Goal: Task Accomplishment & Management: Use online tool/utility

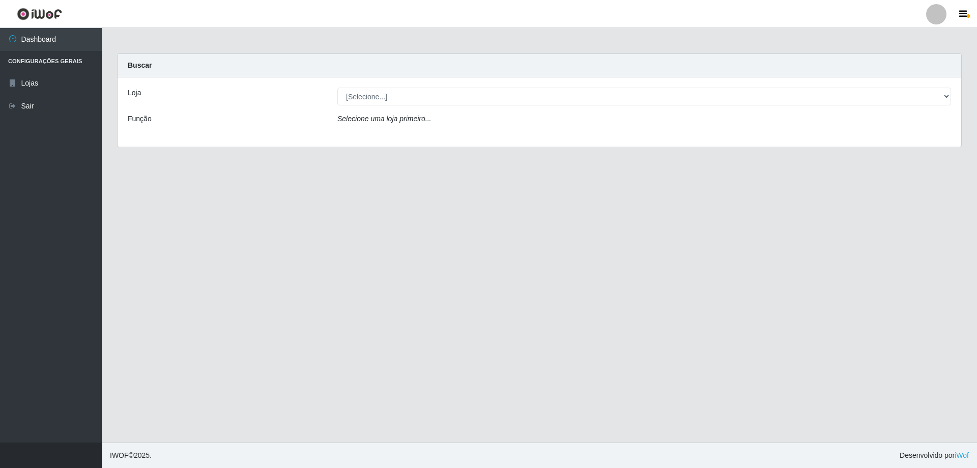
click at [512, 112] on div "Loja [Selecione...] SuperShow Bis - Avenida 6 SuperShow Bis - Rosa dos Ventos F…" at bounding box center [540, 111] width 844 height 69
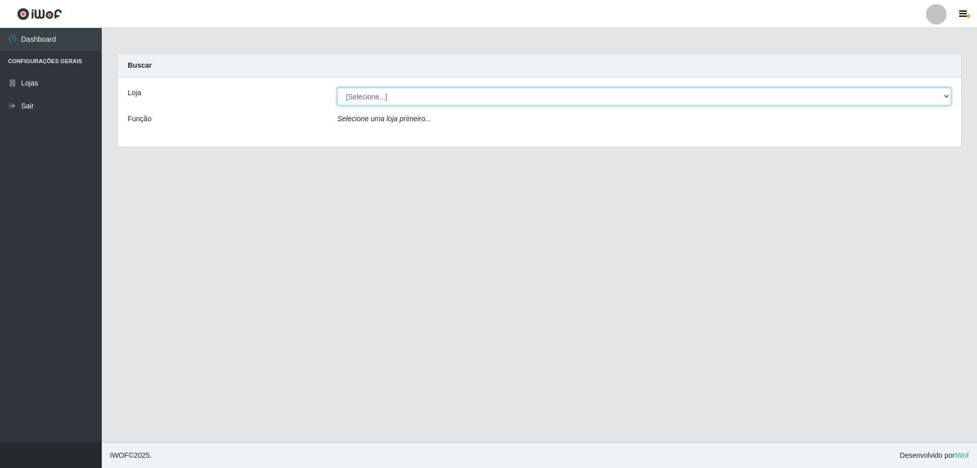
click at [513, 101] on select "[Selecione...] SuperShow Bis - Avenida 6 SuperShow [GEOGRAPHIC_DATA]" at bounding box center [644, 97] width 614 height 18
select select "60"
click at [337, 88] on select "[Selecione...] SuperShow Bis - Avenida 6 SuperShow [GEOGRAPHIC_DATA]" at bounding box center [644, 97] width 614 height 18
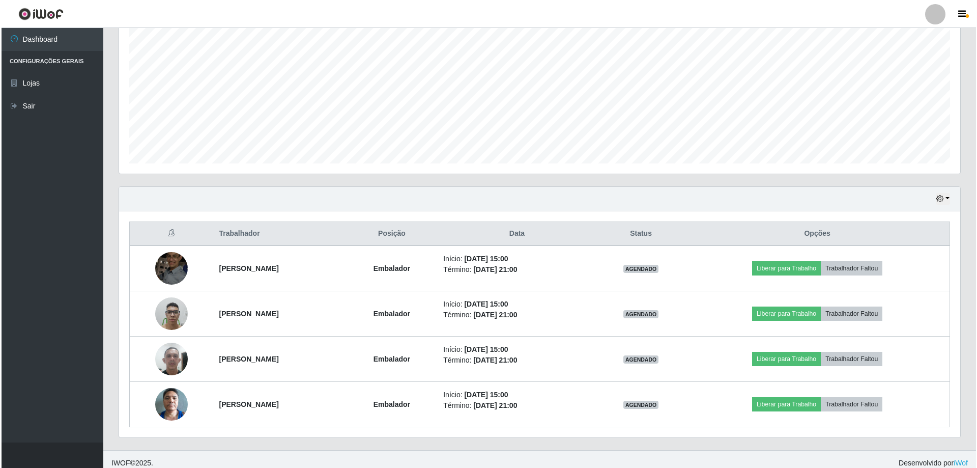
scroll to position [208, 0]
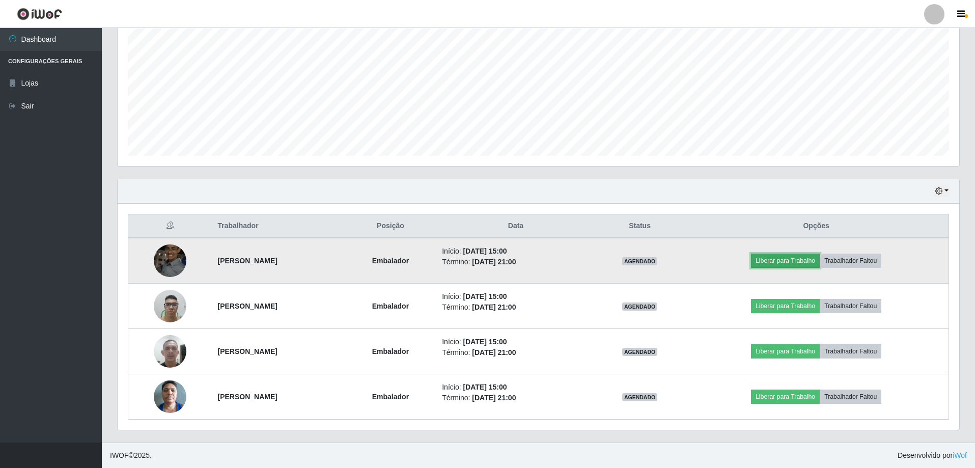
click at [788, 261] on button "Liberar para Trabalho" at bounding box center [785, 260] width 69 height 14
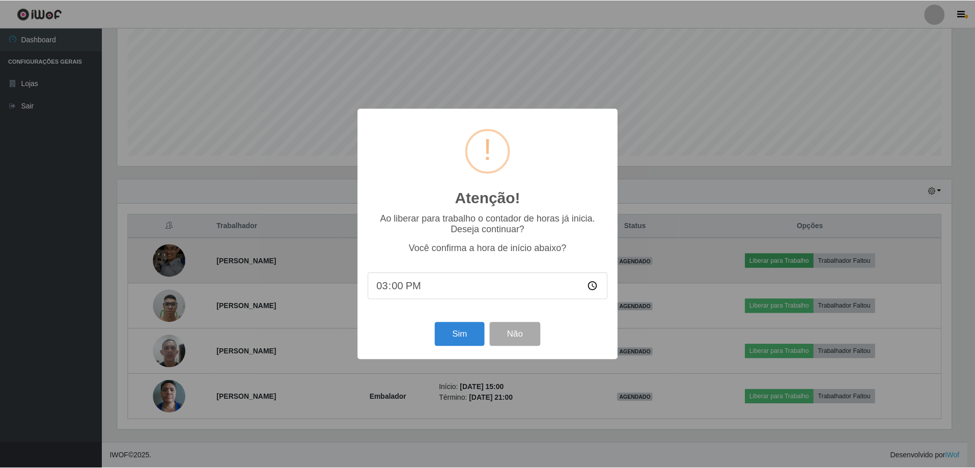
scroll to position [211, 836]
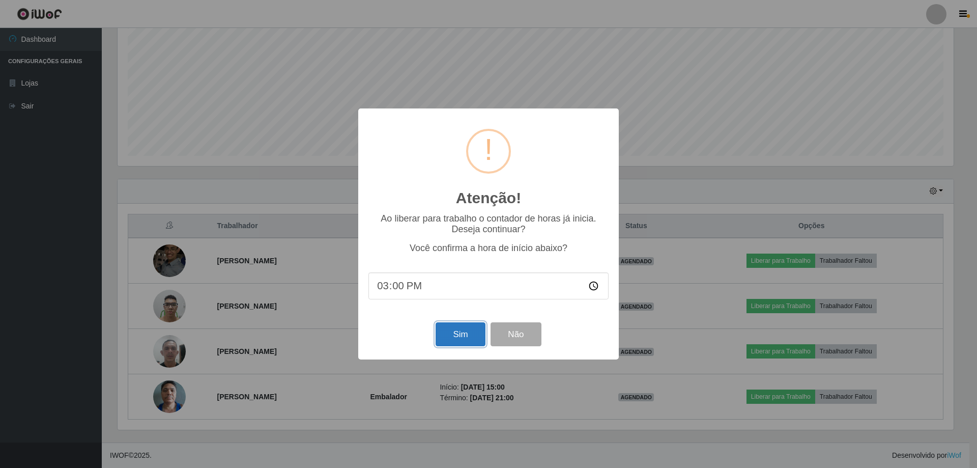
click at [467, 344] on button "Sim" at bounding box center [460, 334] width 49 height 24
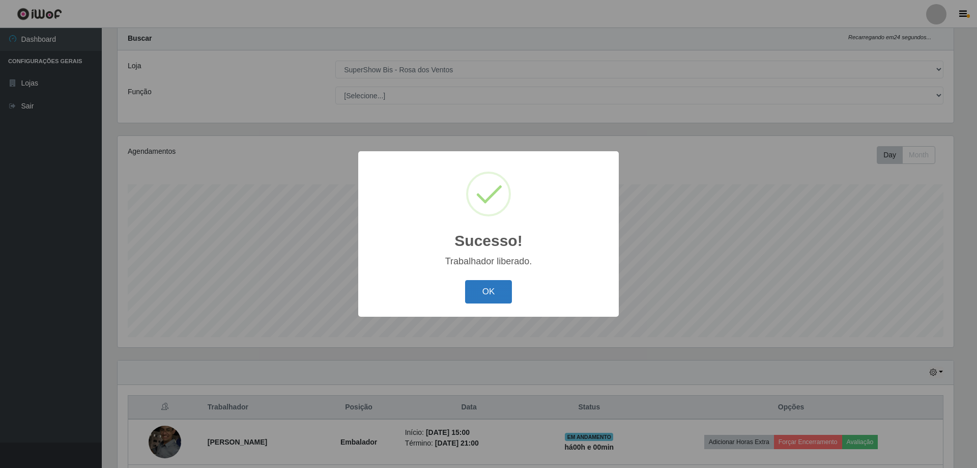
click at [508, 284] on button "OK" at bounding box center [488, 292] width 47 height 24
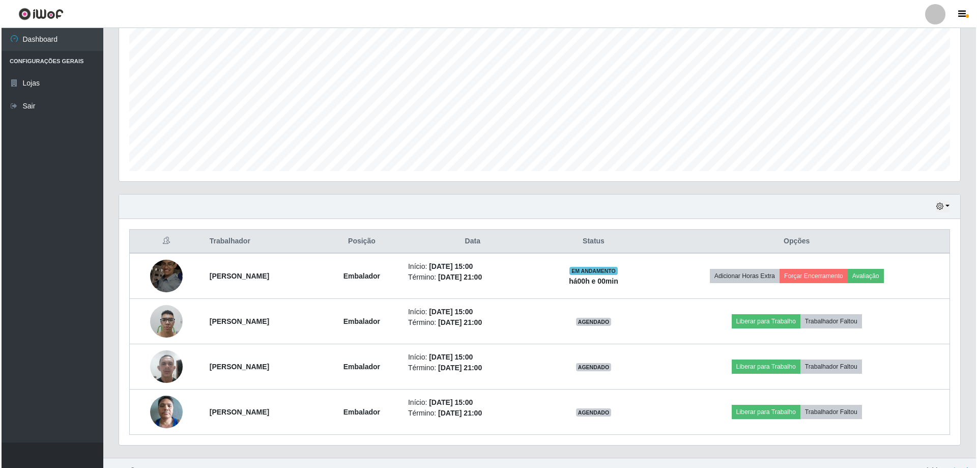
scroll to position [208, 0]
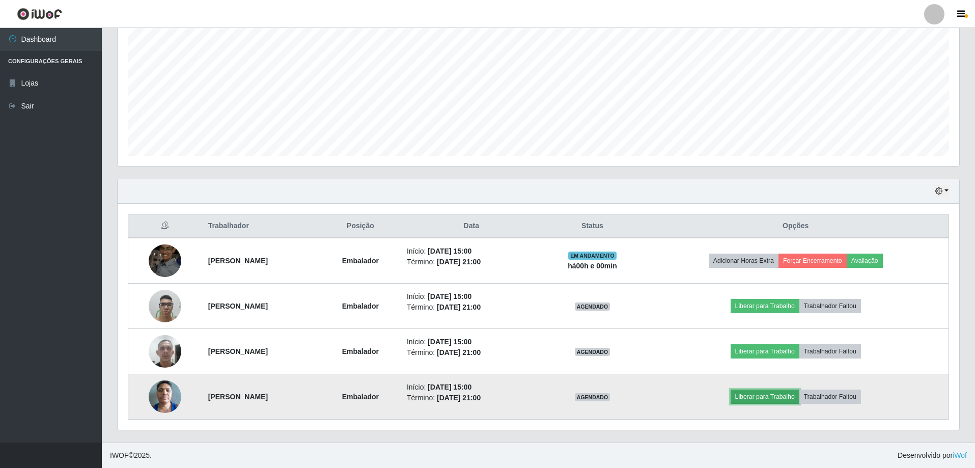
click at [760, 397] on button "Liberar para Trabalho" at bounding box center [764, 396] width 69 height 14
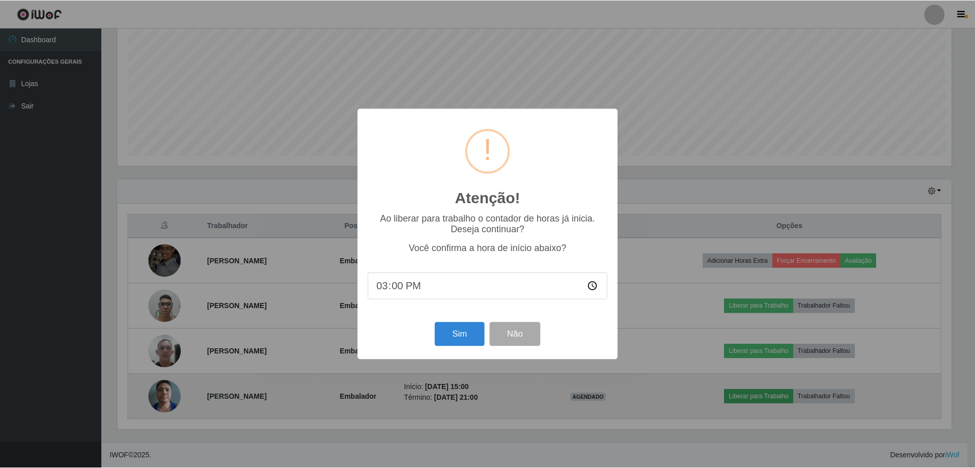
scroll to position [211, 836]
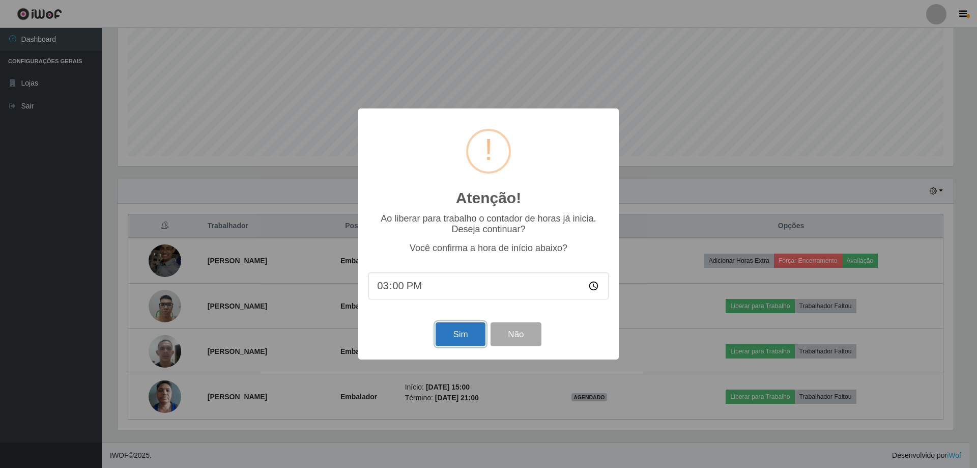
click at [452, 330] on button "Sim" at bounding box center [460, 334] width 49 height 24
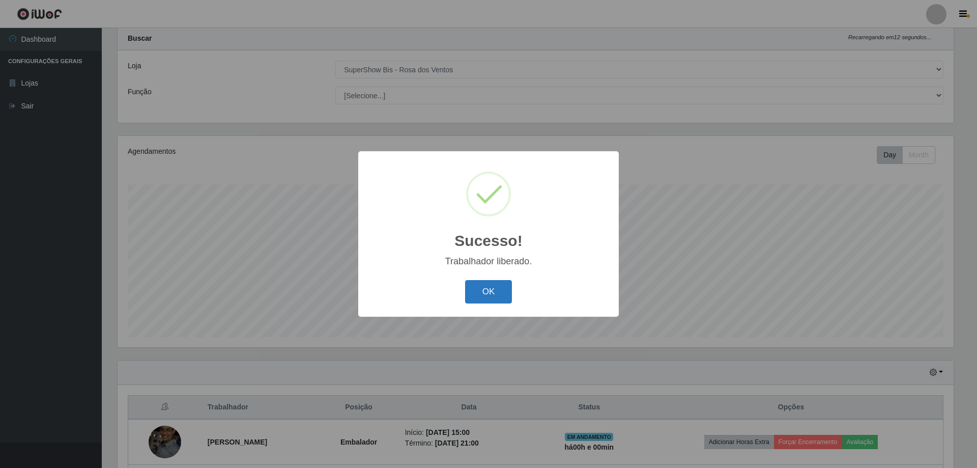
click at [492, 281] on button "OK" at bounding box center [488, 292] width 47 height 24
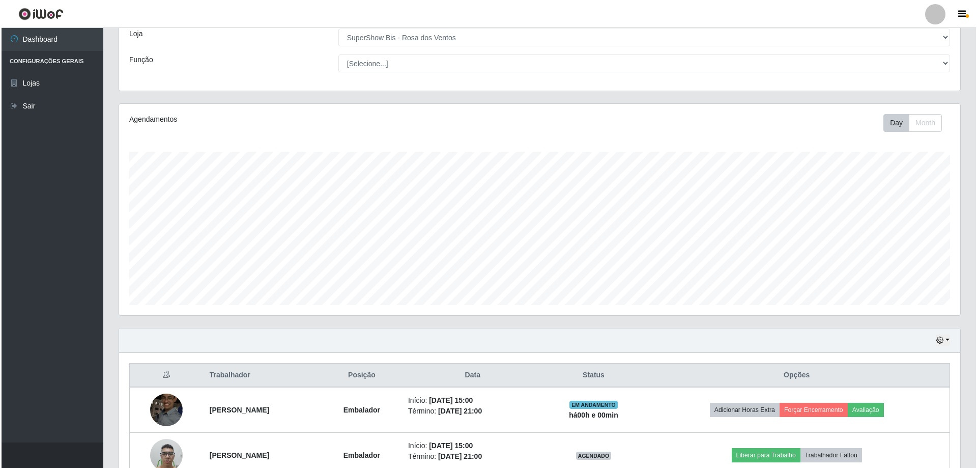
scroll to position [208, 0]
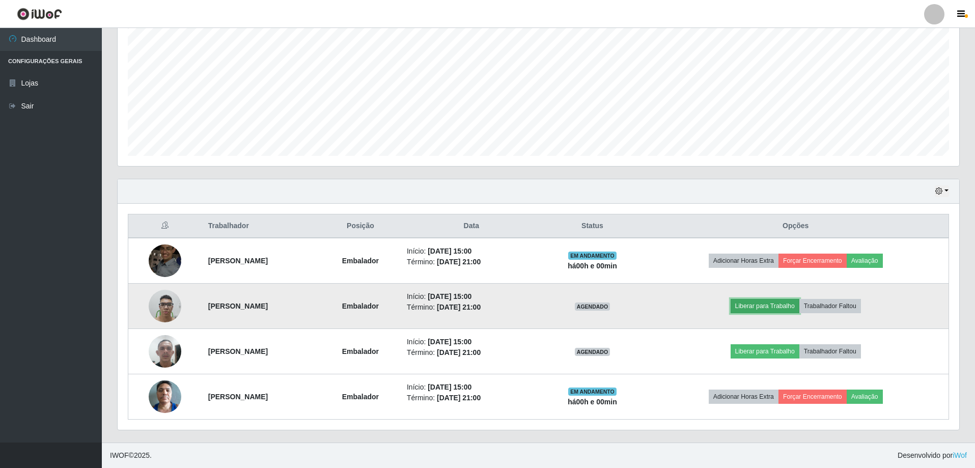
click at [766, 307] on button "Liberar para Trabalho" at bounding box center [764, 306] width 69 height 14
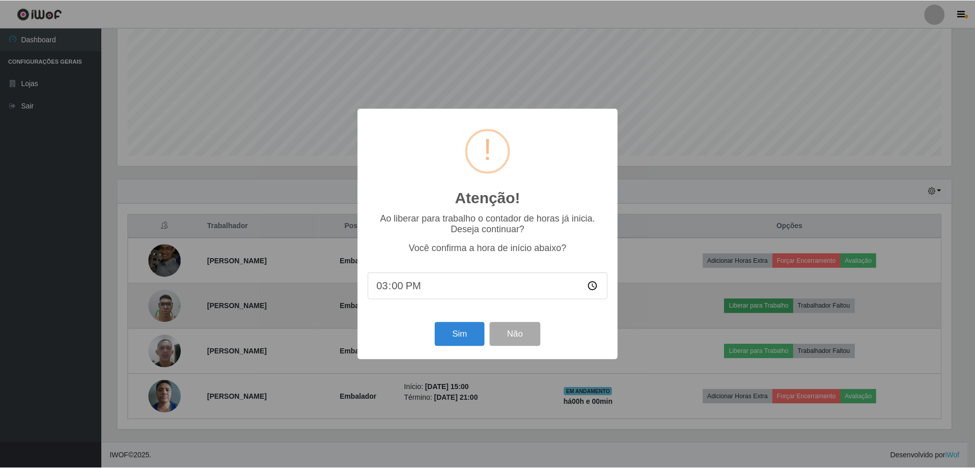
scroll to position [211, 836]
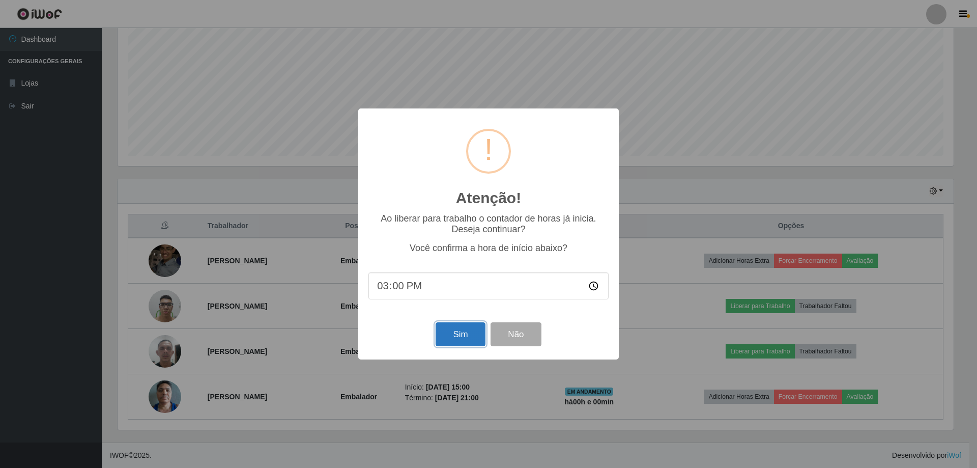
click at [447, 334] on button "Sim" at bounding box center [460, 334] width 49 height 24
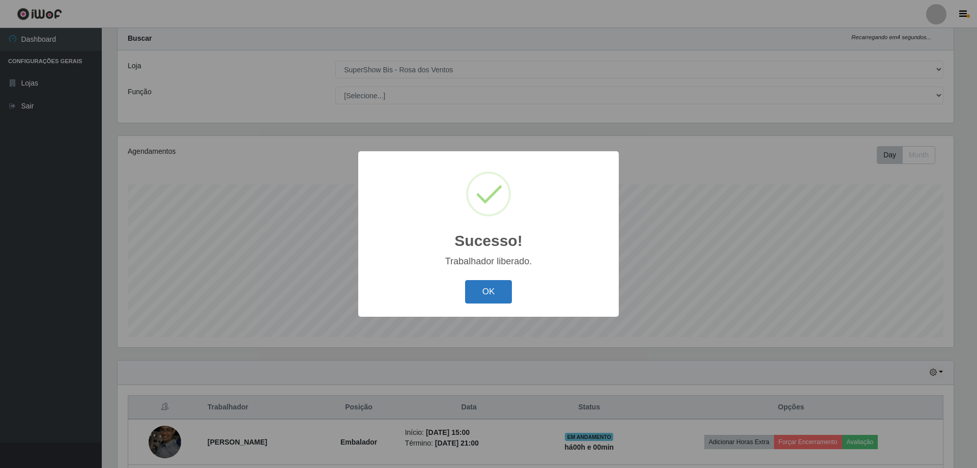
click at [472, 288] on button "OK" at bounding box center [488, 292] width 47 height 24
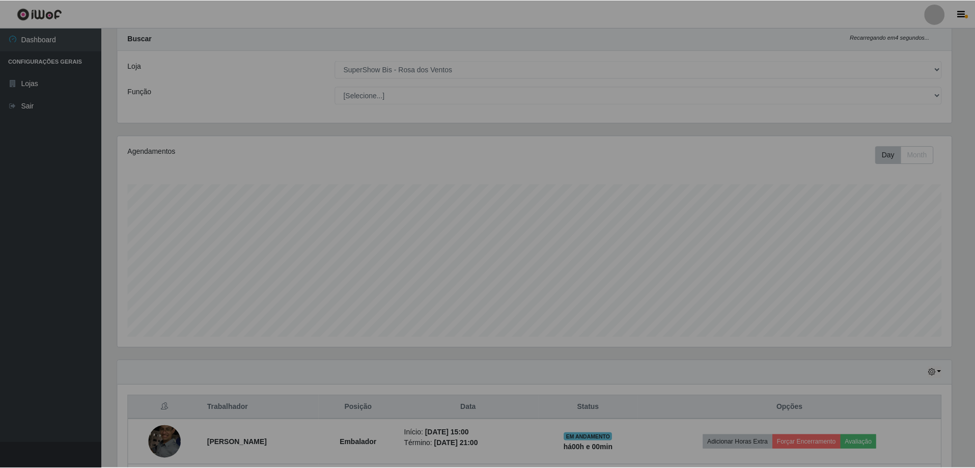
scroll to position [0, 0]
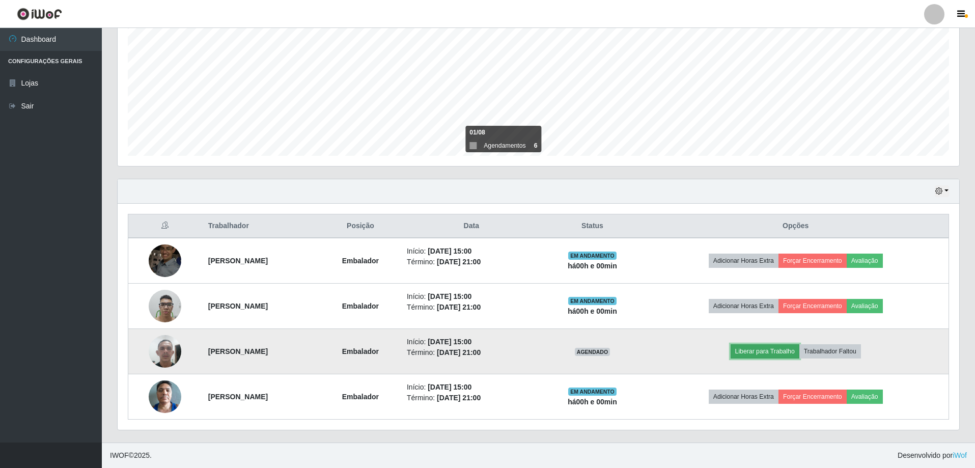
click at [778, 353] on button "Liberar para Trabalho" at bounding box center [764, 351] width 69 height 14
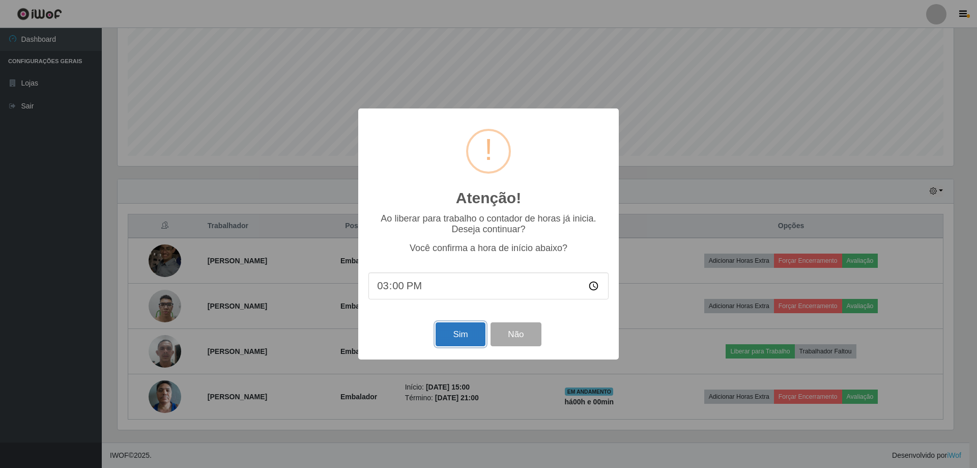
click at [440, 341] on button "Sim" at bounding box center [460, 334] width 49 height 24
